Goal: Obtain resource: Download file/media

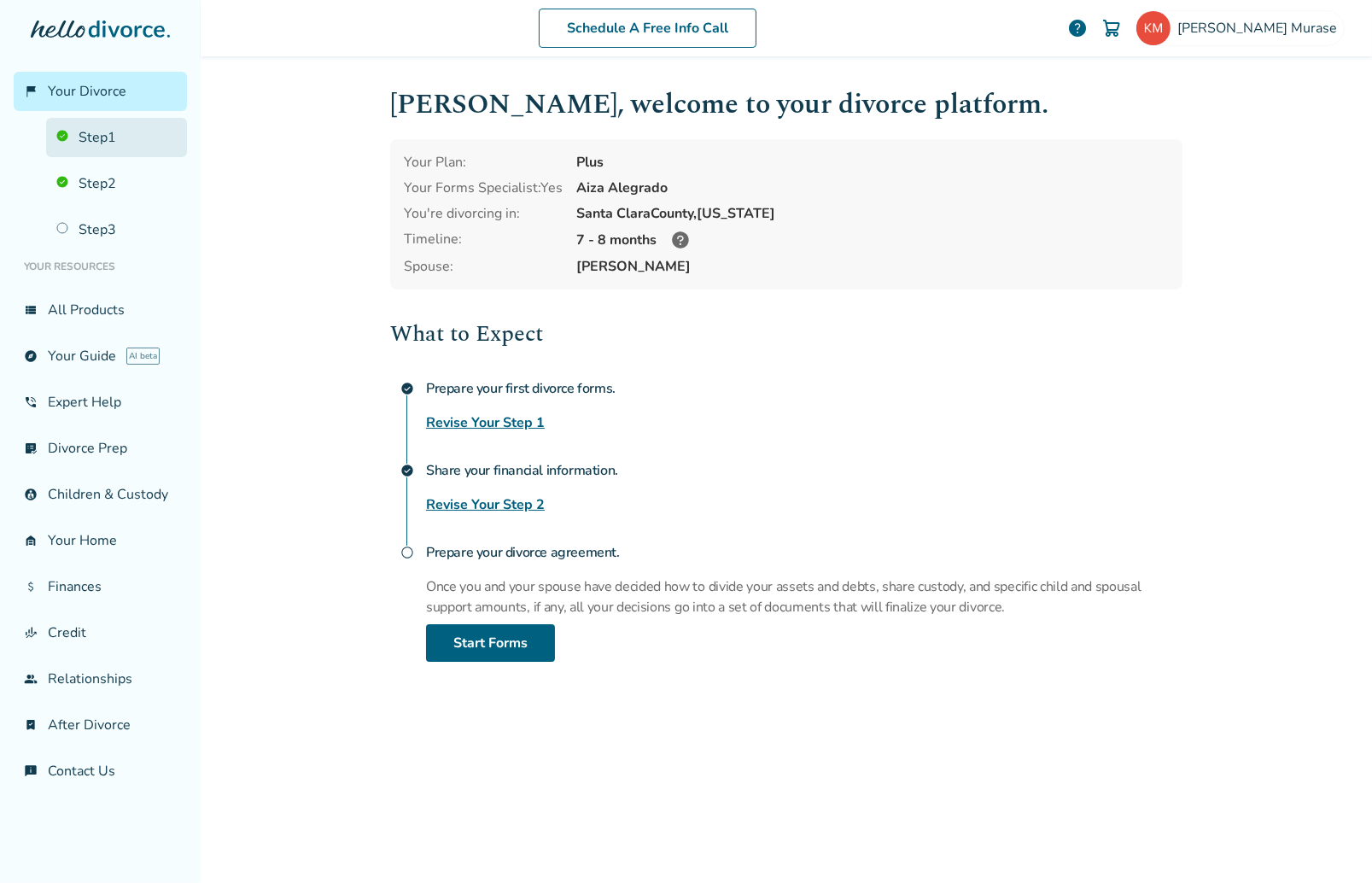
click at [80, 134] on link "Step 1" at bounding box center [117, 137] width 141 height 39
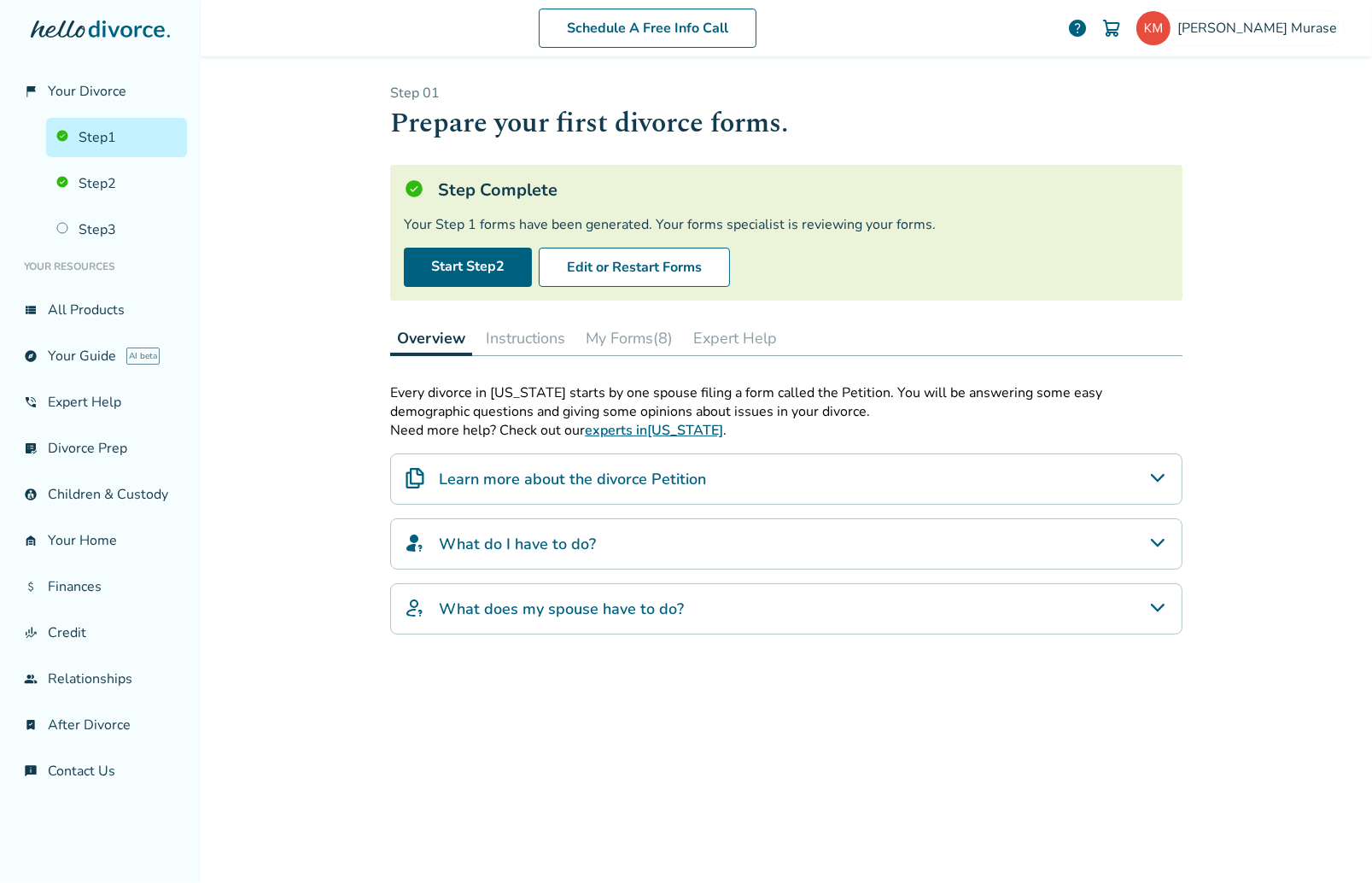
click at [613, 342] on button "My Forms (8)" at bounding box center [629, 338] width 101 height 34
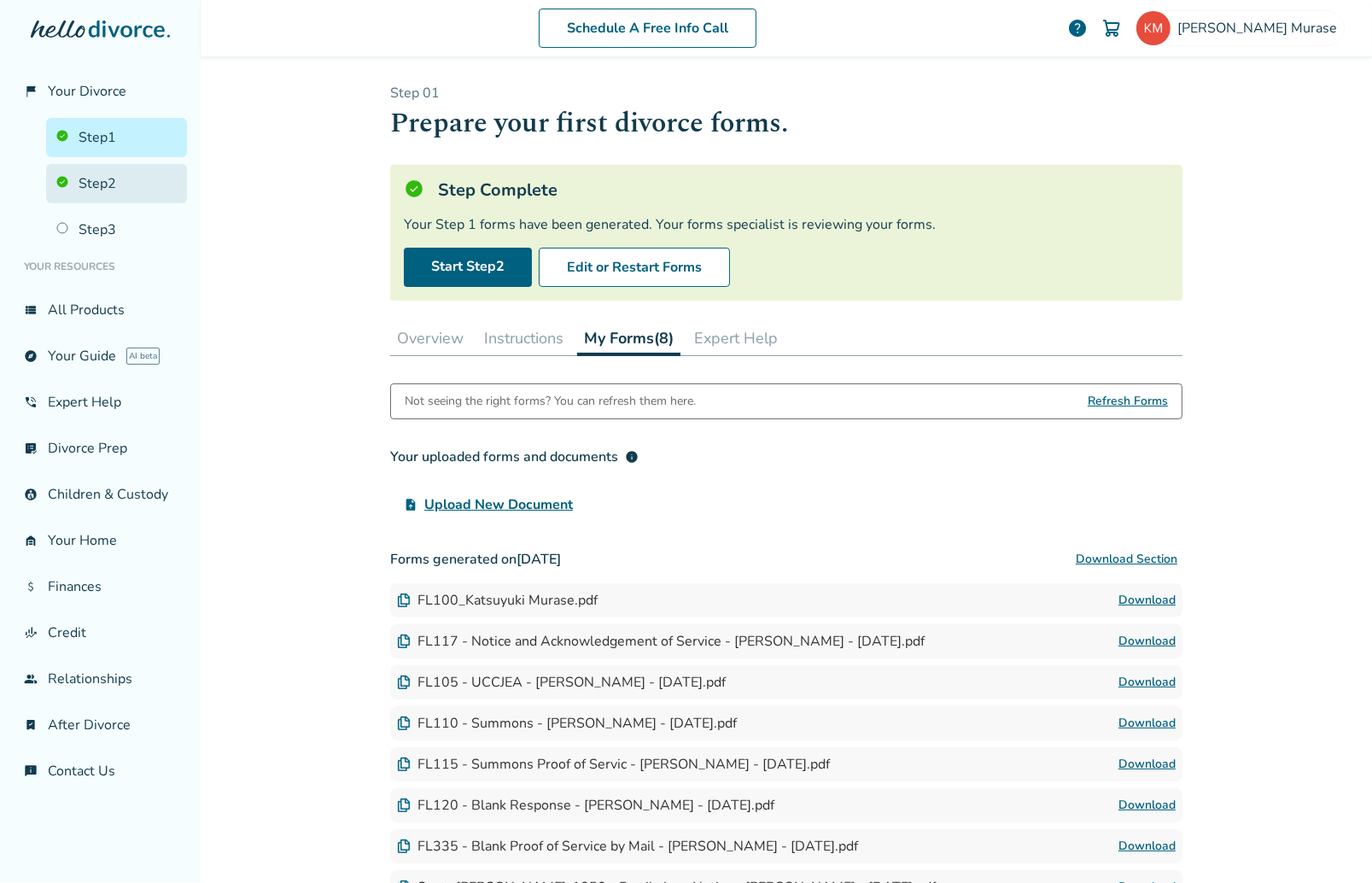
click at [100, 184] on link "Step 2" at bounding box center [117, 183] width 141 height 39
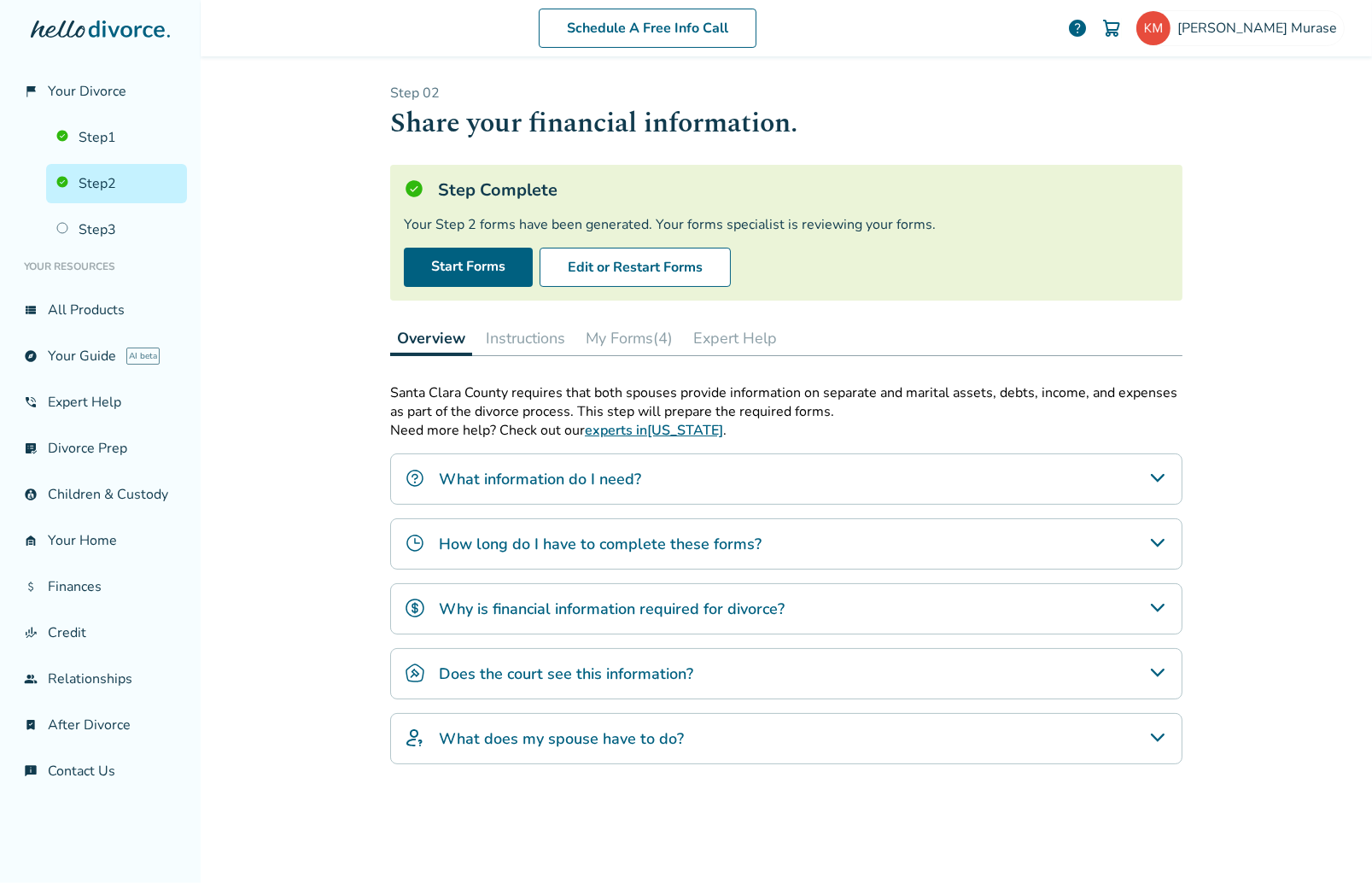
click at [603, 340] on button "My Forms (4)" at bounding box center [629, 338] width 101 height 34
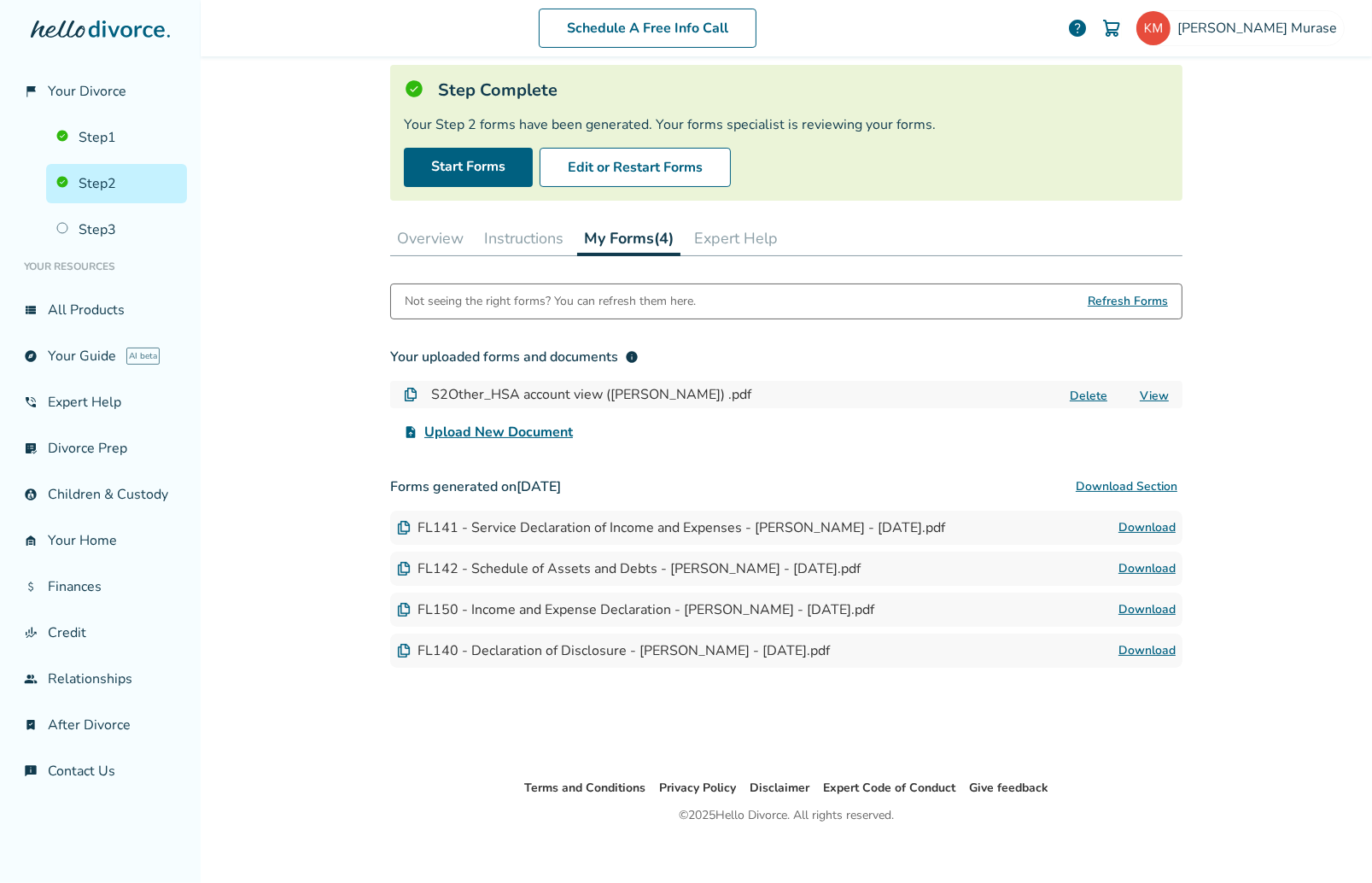
scroll to position [115, 0]
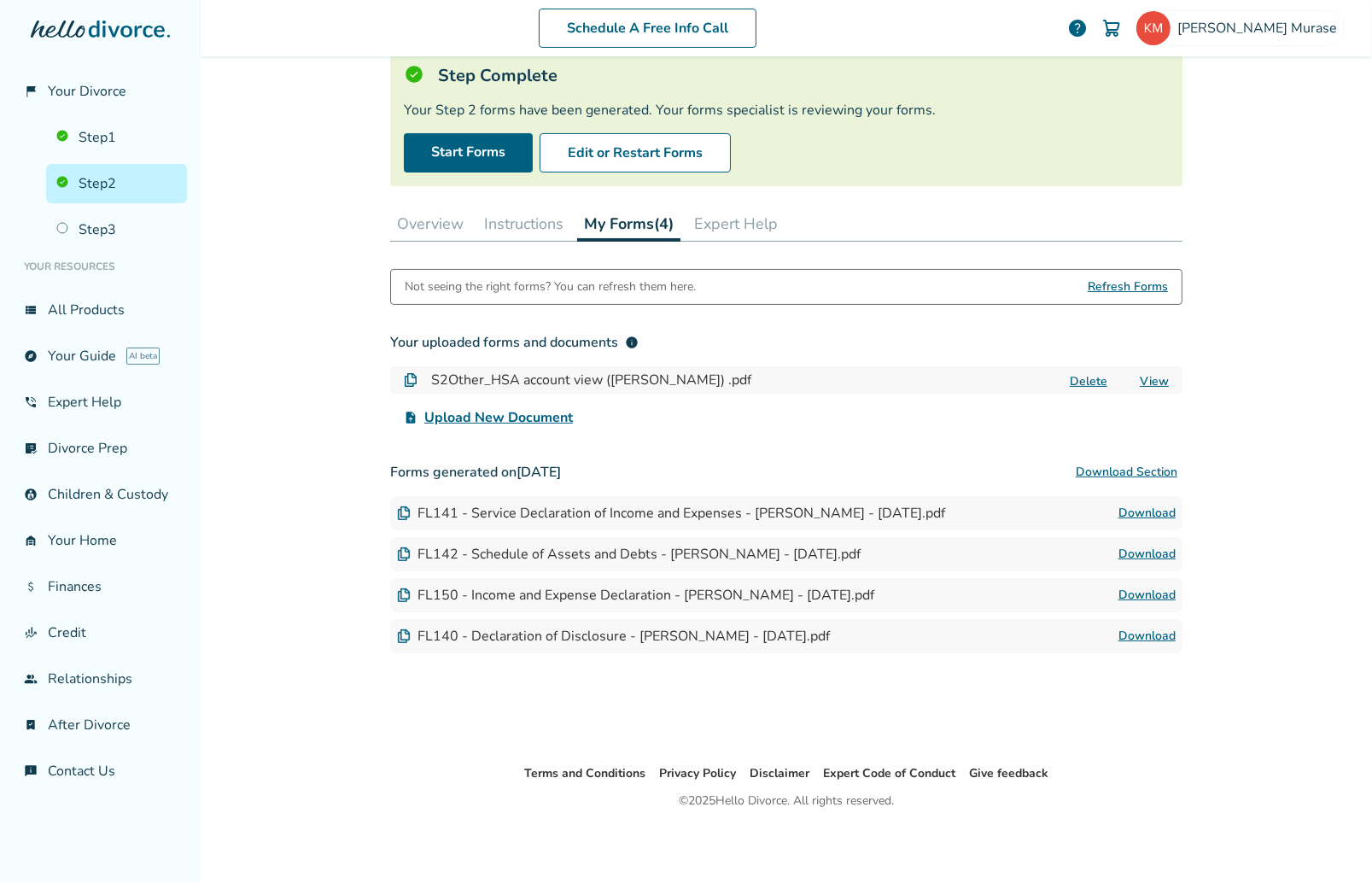
click at [1138, 555] on link "Download" at bounding box center [1147, 554] width 57 height 20
click at [1292, 340] on div "Schedule A Free Info Call Katsuyuki Murase help Schedule A Free Call Katsuyuki …" at bounding box center [786, 442] width 1171 height 883
click at [58, 91] on span "Your Divorce" at bounding box center [87, 92] width 79 height 19
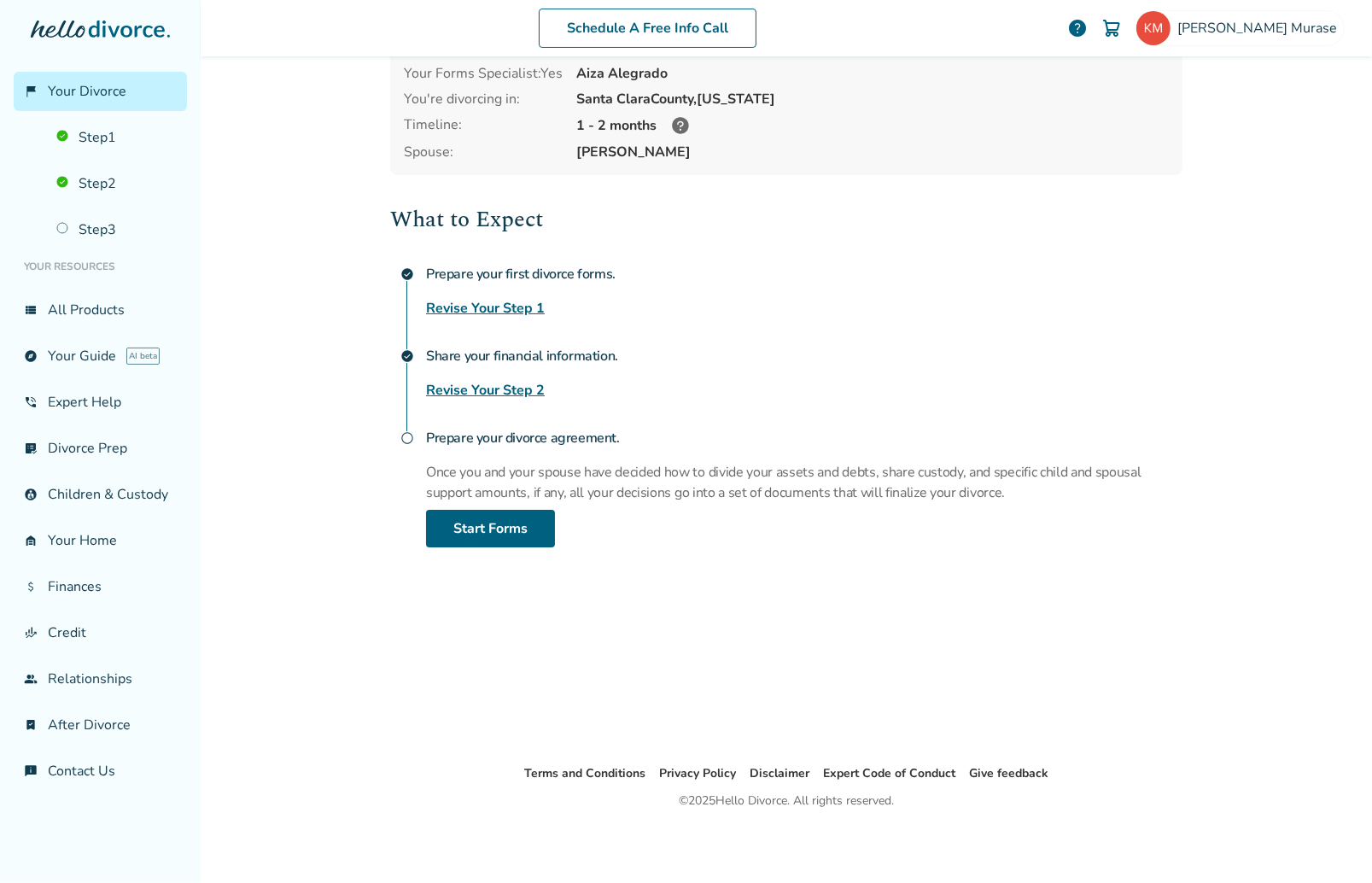
scroll to position [83, 0]
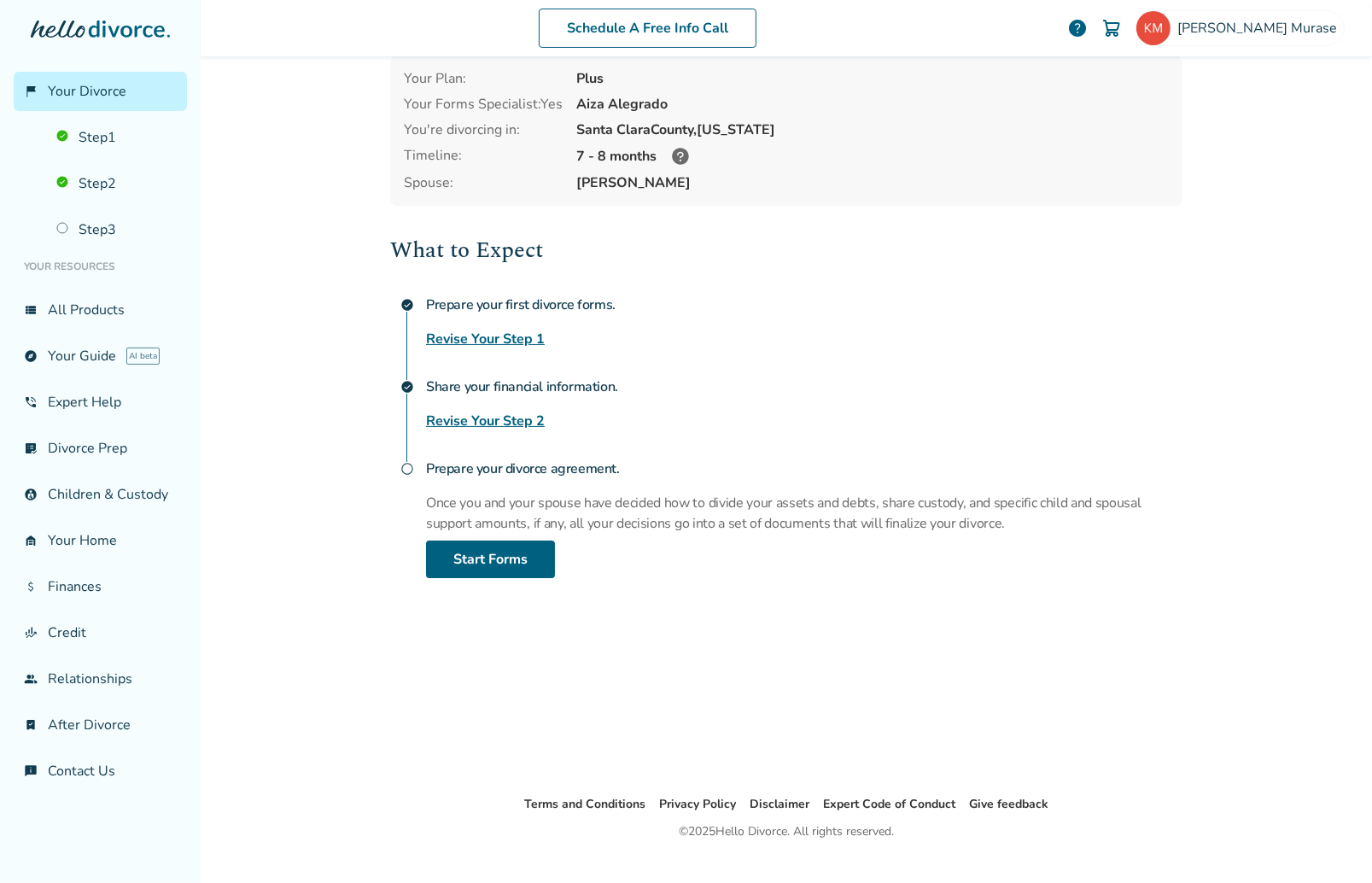
click at [1131, 363] on div "What to Expect check_circle Prepare your first divorce forms. Revise Your Step …" at bounding box center [786, 405] width 792 height 345
click at [672, 153] on icon at bounding box center [680, 156] width 17 height 17
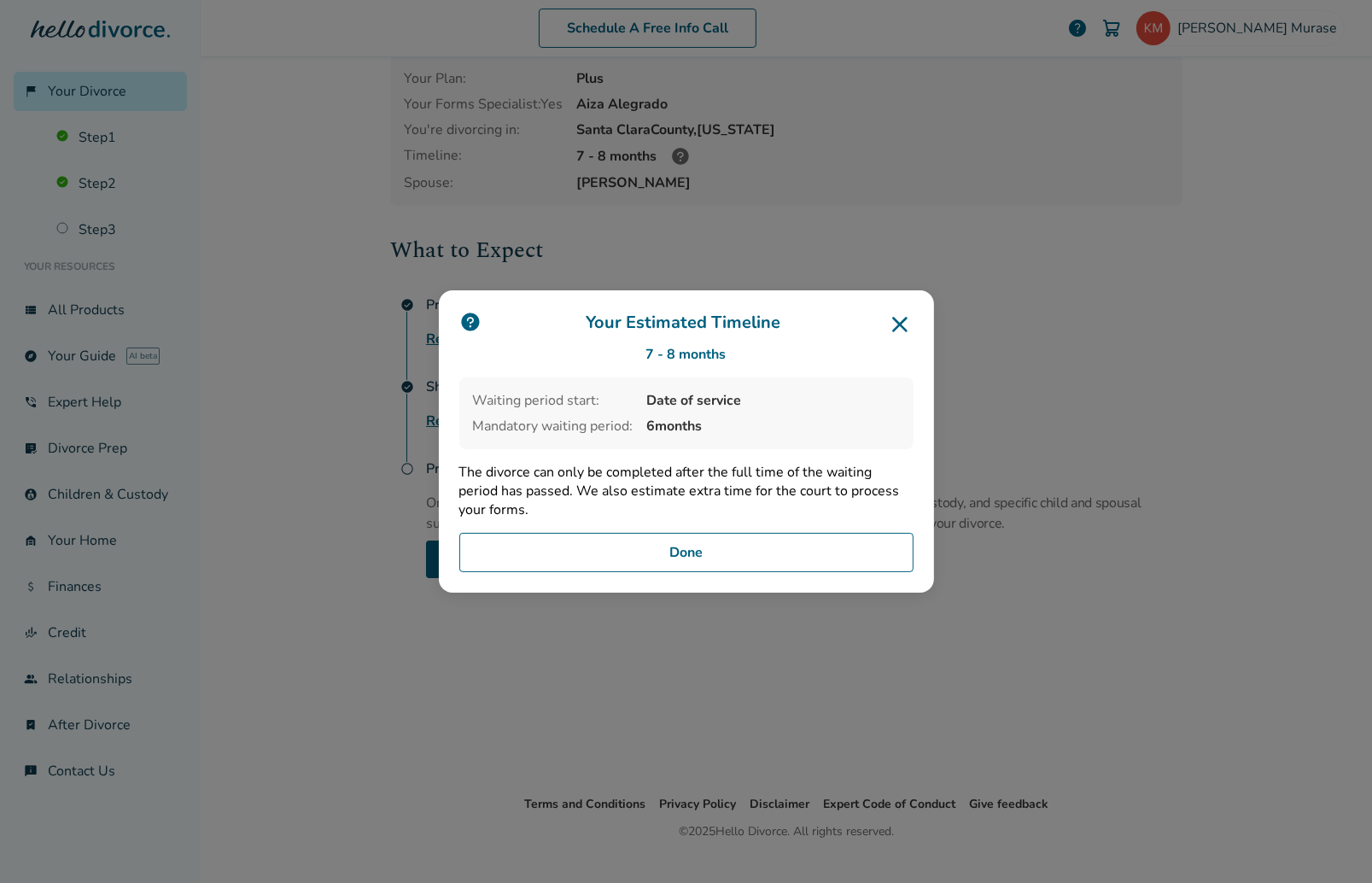
click at [896, 326] on icon at bounding box center [900, 325] width 28 height 28
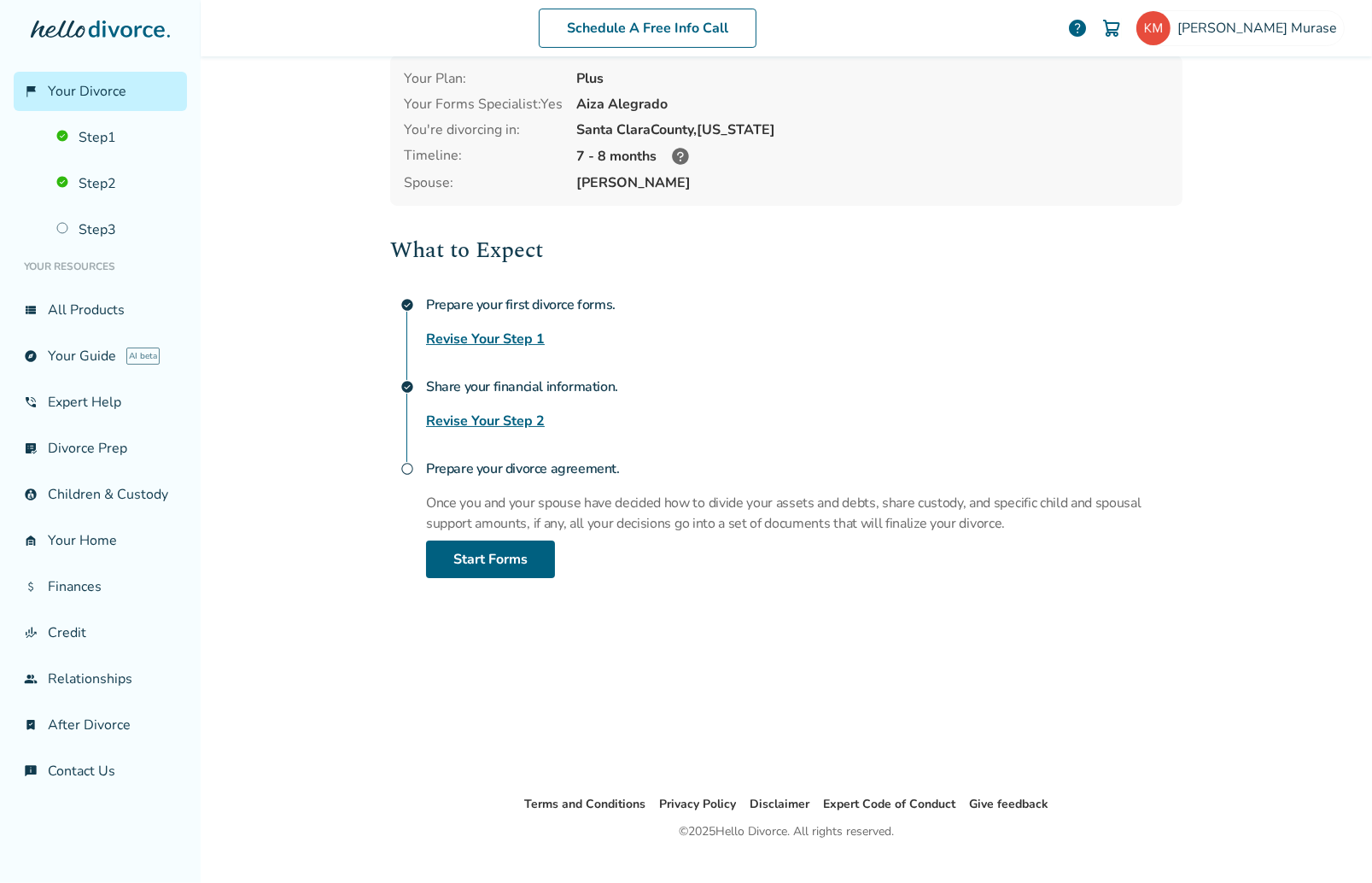
click at [1144, 288] on h4 "Prepare your first divorce forms." at bounding box center [805, 305] width 757 height 34
click at [1244, 24] on span "Katsuyuki Murase" at bounding box center [1261, 28] width 167 height 19
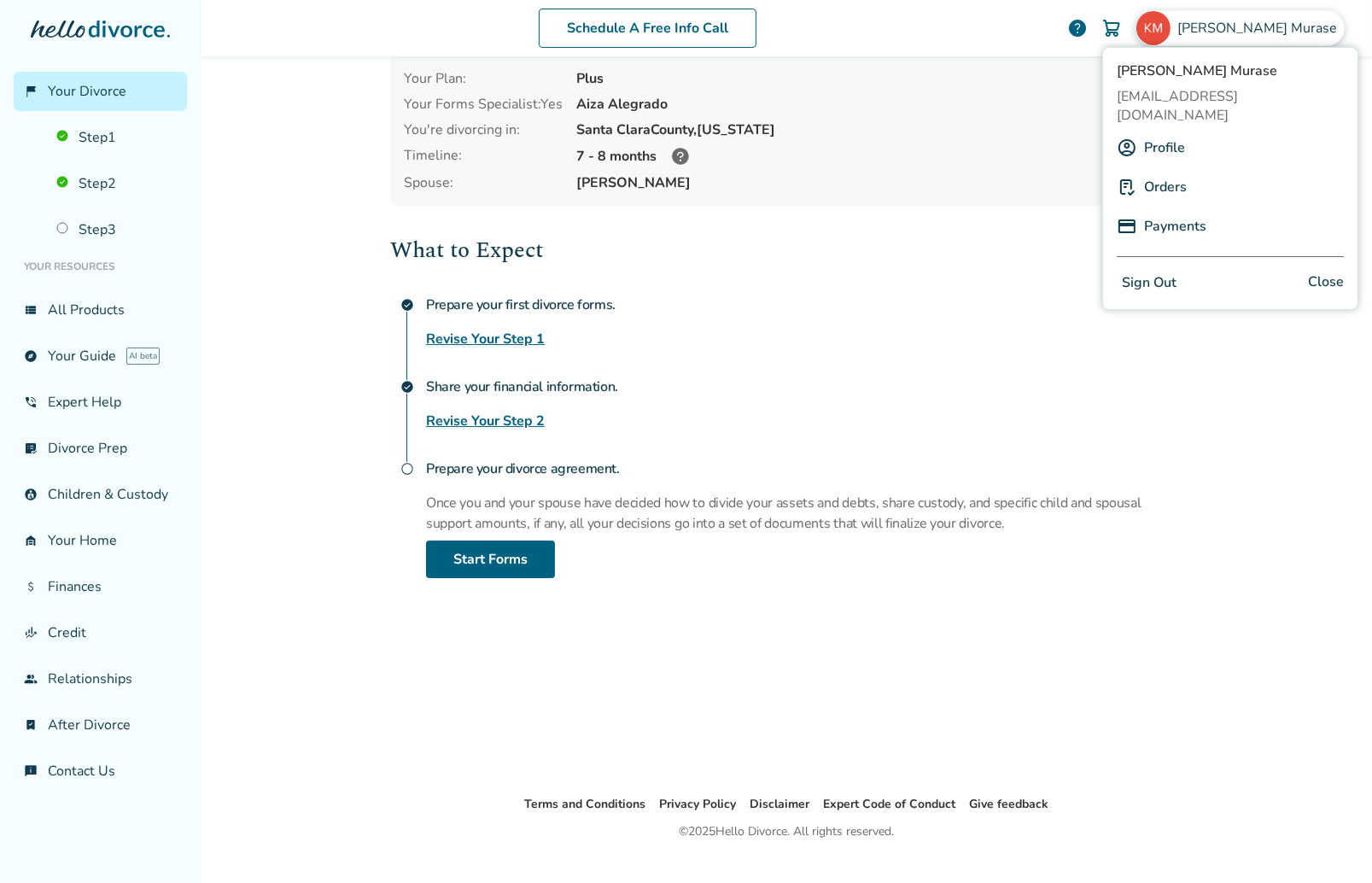
click at [1150, 271] on button "Sign Out" at bounding box center [1149, 283] width 65 height 25
